Goal: Transaction & Acquisition: Purchase product/service

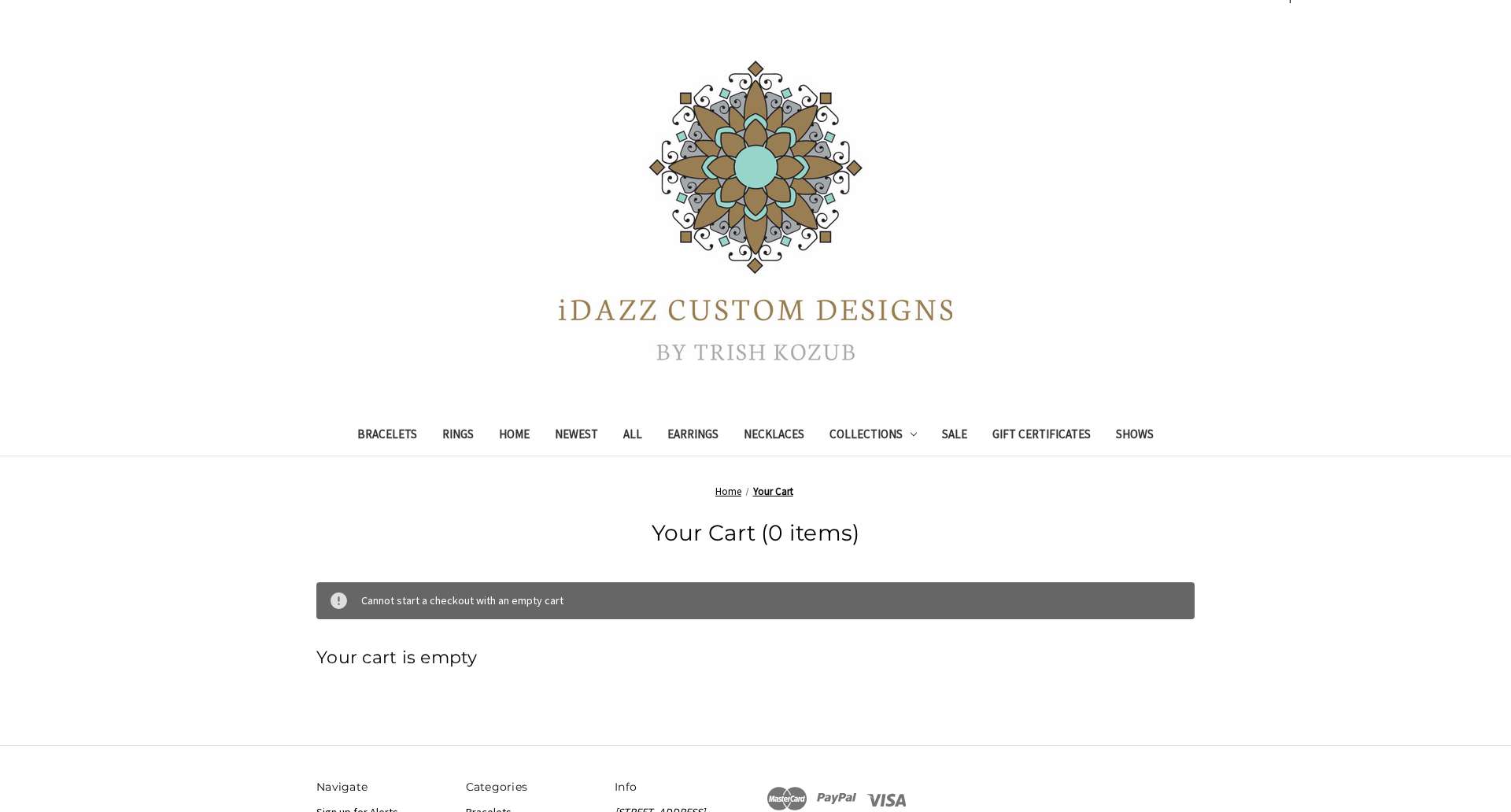
scroll to position [30, 0]
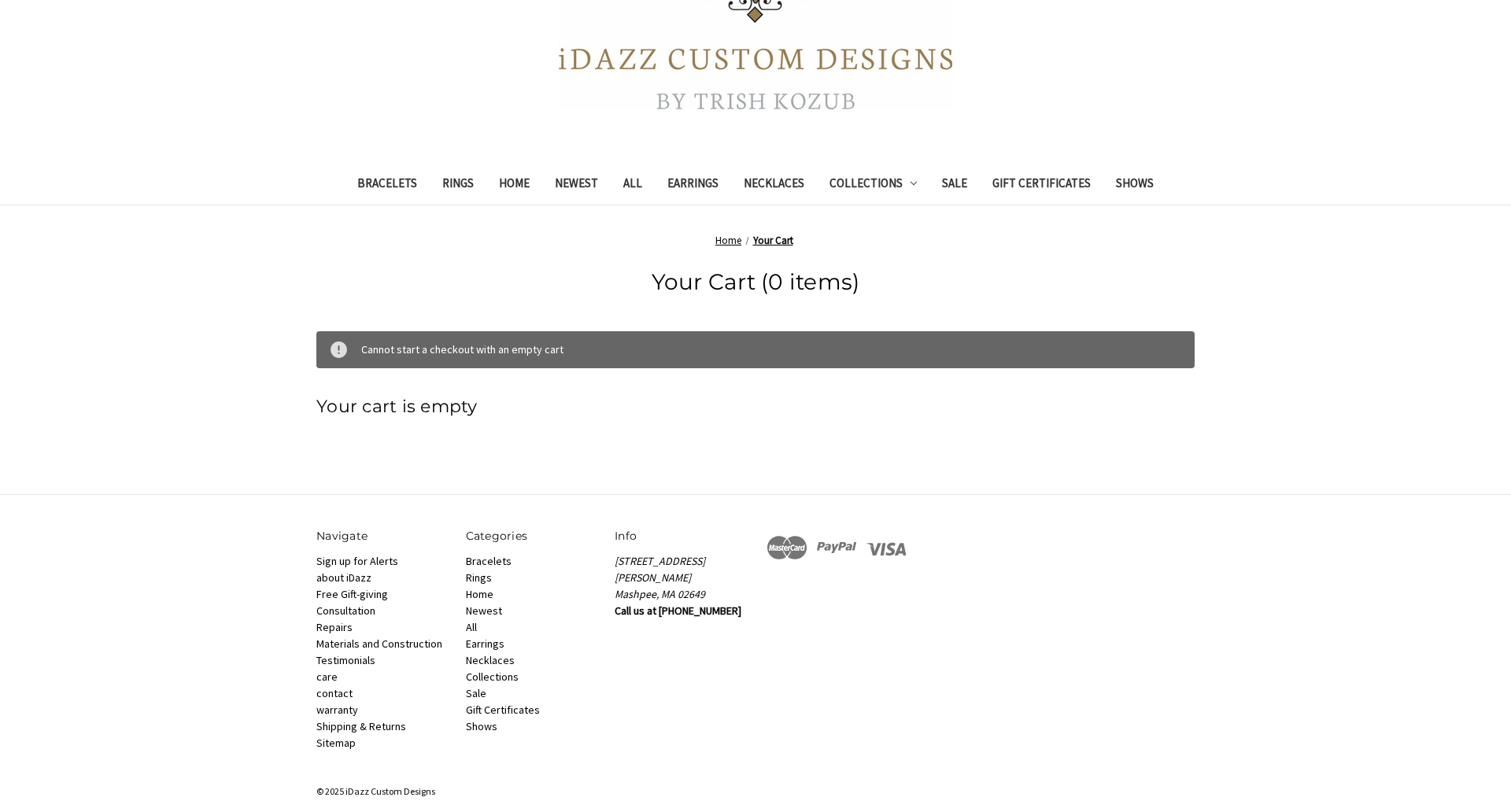
scroll to position [301, 0]
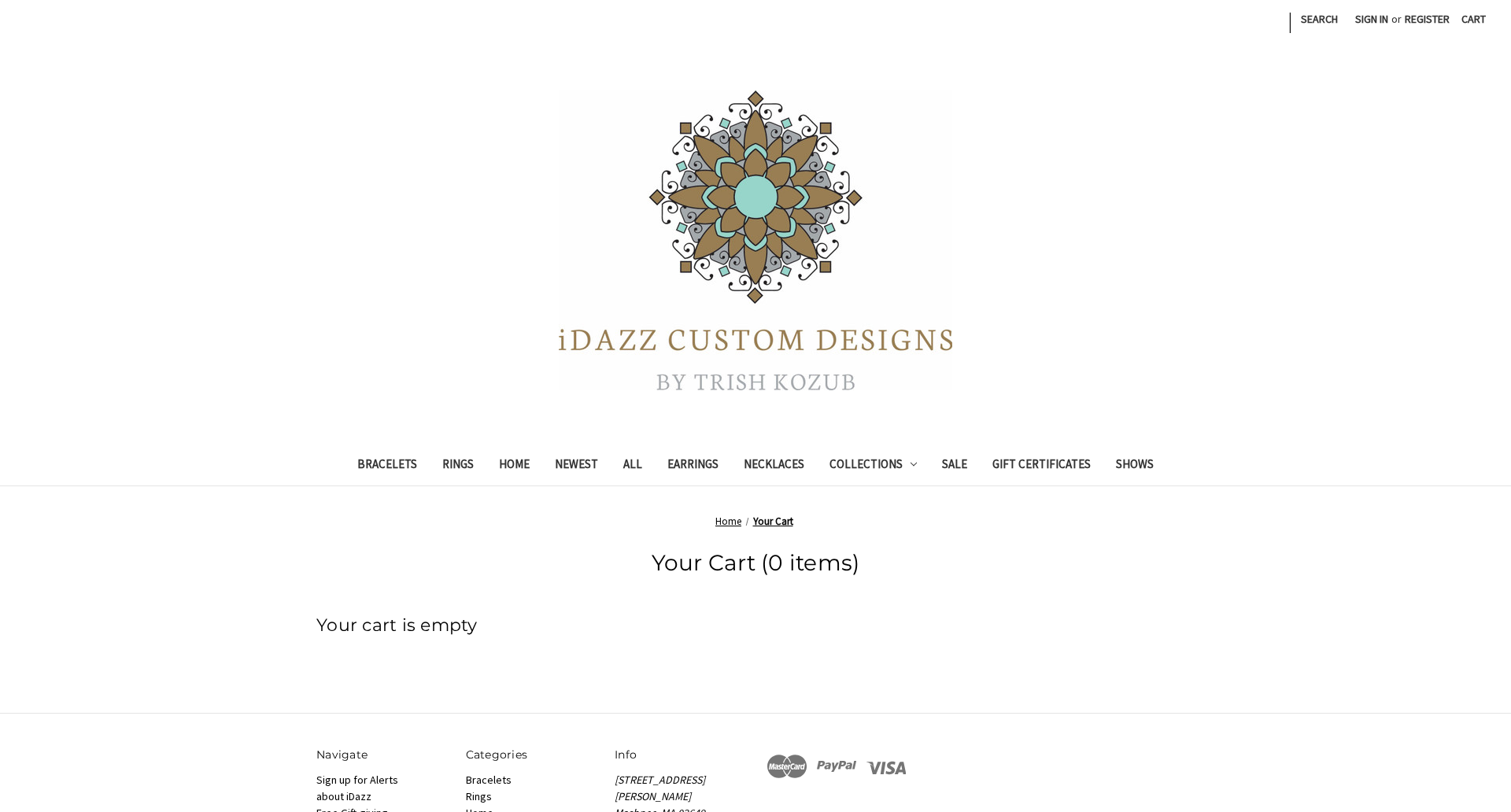
scroll to position [238, 0]
